Goal: Task Accomplishment & Management: Use online tool/utility

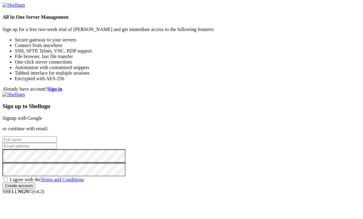
click at [42, 116] on link "Signup with Google" at bounding box center [22, 118] width 40 height 5
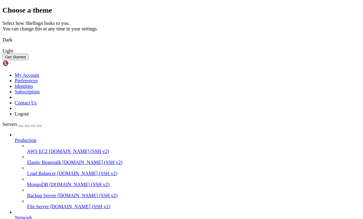
click at [28, 60] on button "Get Started" at bounding box center [15, 57] width 26 height 6
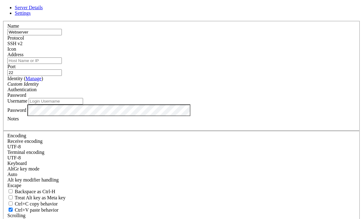
type input "Webserver"
click at [62, 64] on input "Address" at bounding box center [34, 60] width 54 height 6
type input "f"
type input "[DOMAIN_NAME]"
click at [62, 75] on input "22" at bounding box center [34, 72] width 54 height 6
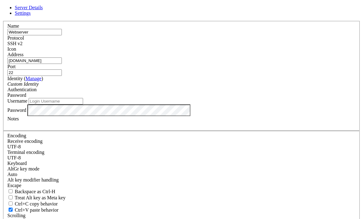
type input "2"
type input "45680"
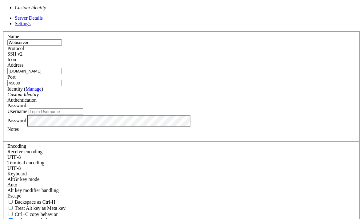
click at [41, 89] on link "Manage" at bounding box center [34, 88] width 16 height 5
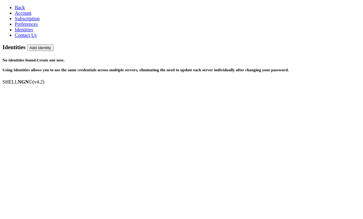
click at [65, 58] on link "Create one now." at bounding box center [51, 60] width 28 height 5
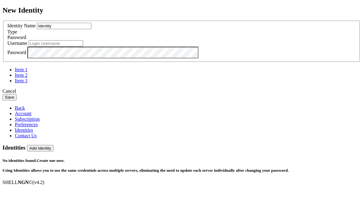
click at [83, 47] on input "text" at bounding box center [56, 43] width 54 height 6
type input "bytecatts"
click at [227, 84] on div "Identity Name Identity Type Password Username bytecatts Password" at bounding box center [181, 52] width 358 height 63
click at [17, 101] on button "Save" at bounding box center [9, 97] width 14 height 6
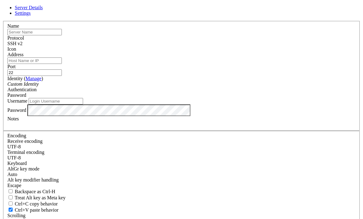
click at [27, 104] on label "Username" at bounding box center [17, 100] width 20 height 5
click at [83, 104] on input "Username" at bounding box center [56, 101] width 54 height 6
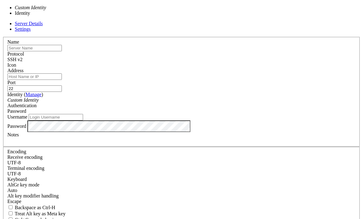
type input "bytecatts"
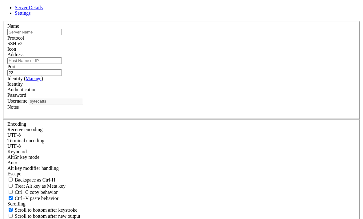
click at [62, 35] on input "text" at bounding box center [34, 32] width 54 height 6
click at [234, 46] on div "SSH v2" at bounding box center [181, 44] width 348 height 6
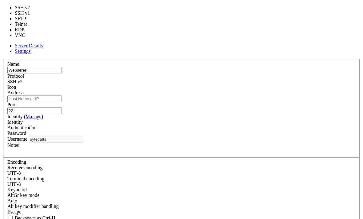
click at [234, 59] on div "Name Webserer Protocol SSH v2 Icon Address Port 22 ( )" at bounding box center [181, 166] width 358 height 214
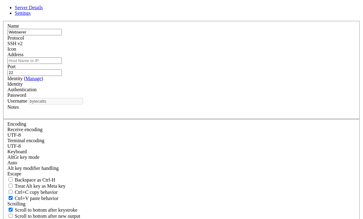
click at [62, 64] on input "Address" at bounding box center [34, 60] width 54 height 6
click at [62, 35] on input "Webserer" at bounding box center [34, 32] width 54 height 6
type input "Webserver"
click at [23, 57] on label "Address" at bounding box center [15, 54] width 16 height 5
click at [62, 64] on input "Address" at bounding box center [34, 60] width 54 height 6
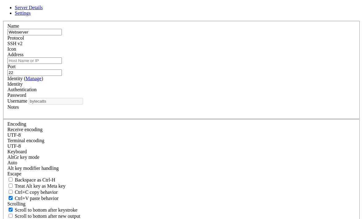
click at [62, 64] on input "Address" at bounding box center [34, 60] width 54 height 6
type input "[DOMAIN_NAME]"
click at [62, 76] on input "22" at bounding box center [34, 72] width 54 height 6
type input "2"
type input "45680"
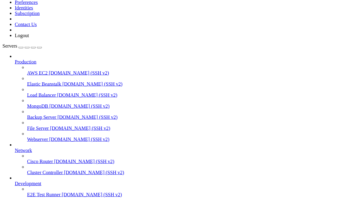
scroll to position [36, 0]
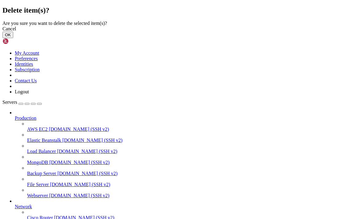
click at [13, 38] on button "OK" at bounding box center [7, 35] width 11 height 6
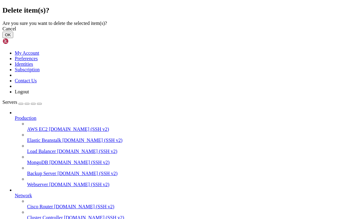
click at [13, 38] on button "OK" at bounding box center [7, 35] width 11 height 6
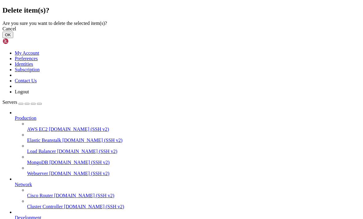
click at [13, 38] on button "OK" at bounding box center [7, 35] width 11 height 6
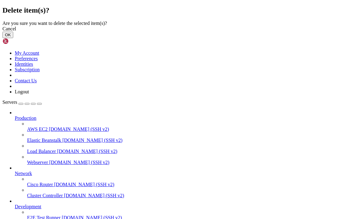
click at [13, 38] on button "OK" at bounding box center [7, 35] width 11 height 6
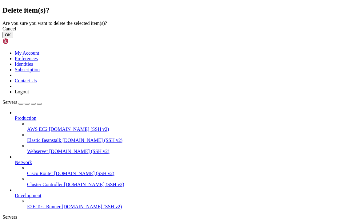
click at [13, 38] on button "OK" at bounding box center [7, 35] width 11 height 6
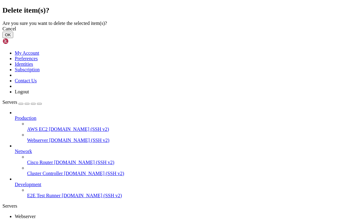
click at [13, 38] on button "OK" at bounding box center [7, 35] width 11 height 6
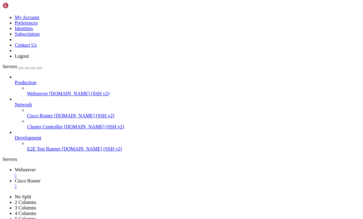
click at [264, 113] on div at bounding box center [181, 109] width 363 height 219
click at [23, 152] on div "Production Webserver [DOMAIN_NAME] (SSH v2) Network Cisco Router [DOMAIN_NAME] …" at bounding box center [181, 112] width 358 height 77
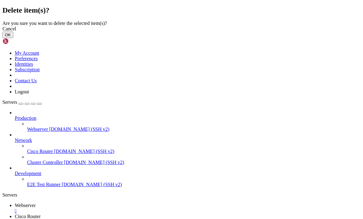
click at [13, 38] on button "OK" at bounding box center [7, 35] width 11 height 6
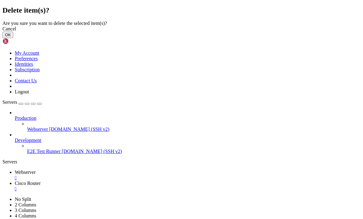
click at [13, 38] on button "OK" at bounding box center [7, 35] width 11 height 6
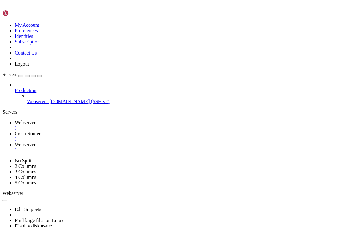
scroll to position [10, 0]
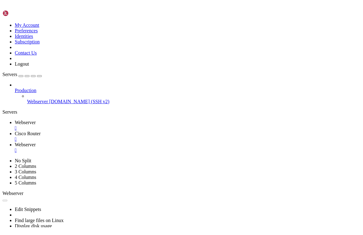
scroll to position [61, 0]
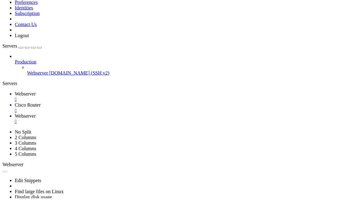
scroll to position [2141, 0]
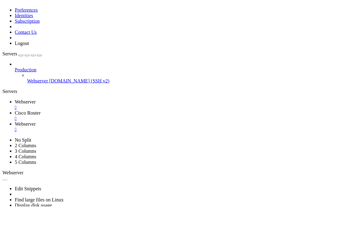
scroll to position [2729, 0]
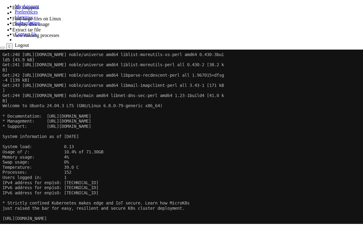
scroll to position [2683, 0]
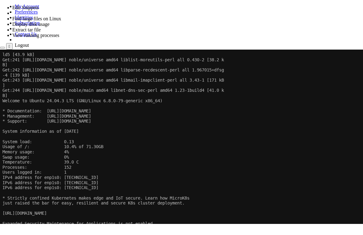
paste textarea "N0x3vi5zmL8oh7OeQ0N26FCZI1fkuFQBroT2VvPhsy7kVj2SyErh8Yc/+P2eNpJjuC2Eyooe"
type textarea "N0x3vi5zmL8oh7OeQ0N26FCZI1fkuFQBroT2VvPhsy7kVj2SyErh8Yc/+P2eNpJjuC2Eyooe"
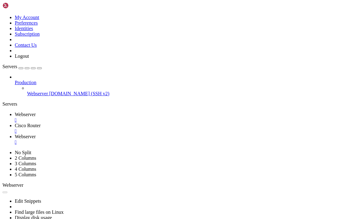
scroll to position [3260, 0]
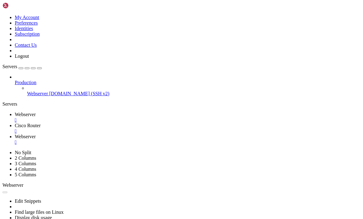
paste textarea "N0x3vi5zmL8oh7OeQ0N26FCZI1fkuFQBroT2VvPhsy7kVj2SyErh8Yc/+P2eNpJjuC2Eyooe"
type textarea "N0x3vi5zmL8oh7OeQ0N26FCZI1fkuFQBroT2VvPhsy7kVj2SyErh8Yc/+P2eNpJjuC2Eyooe"
